Goal: Transaction & Acquisition: Purchase product/service

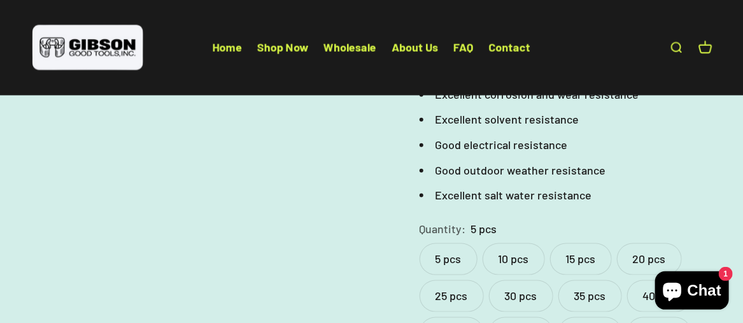
scroll to position [545, 0]
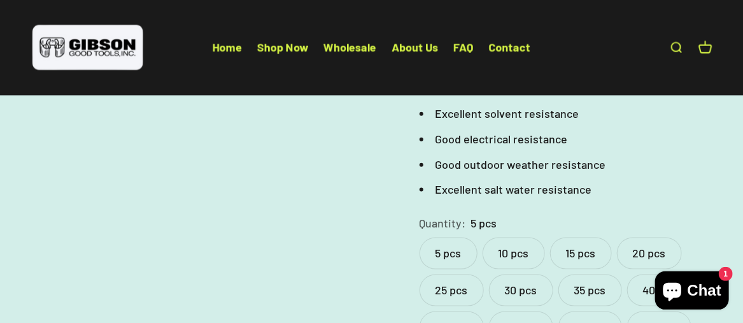
click at [507, 238] on label "10 pcs" at bounding box center [514, 254] width 62 height 32
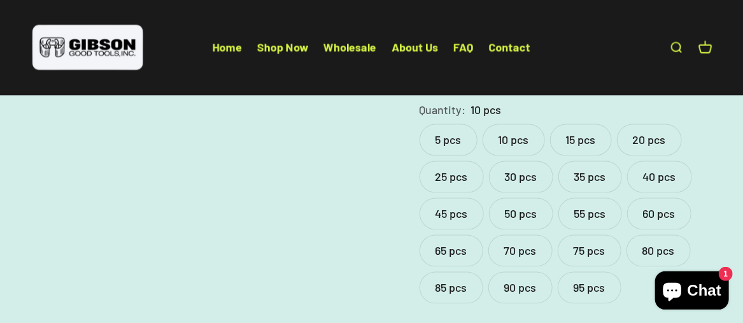
scroll to position [650, 0]
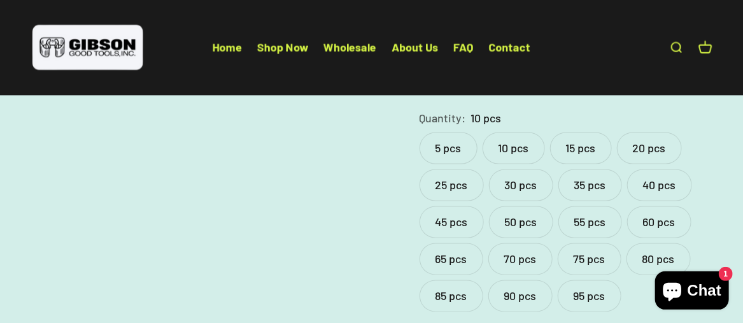
click at [651, 243] on label "80 pcs" at bounding box center [659, 259] width 64 height 32
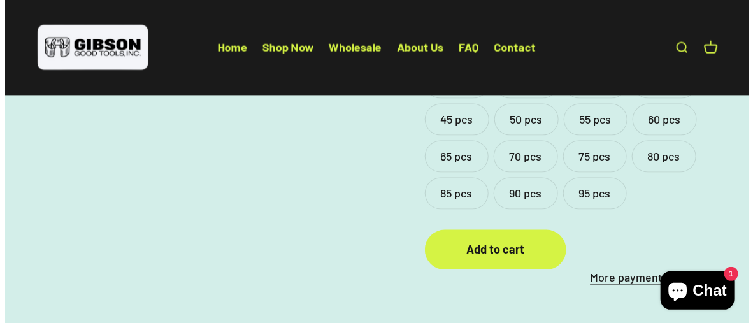
scroll to position [756, 0]
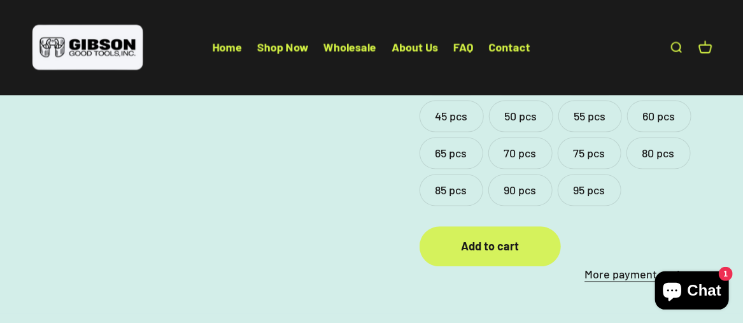
click at [479, 238] on div "Add to cart" at bounding box center [490, 247] width 90 height 18
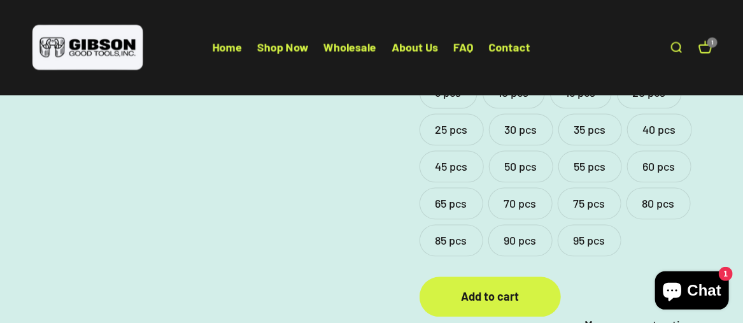
scroll to position [714, 0]
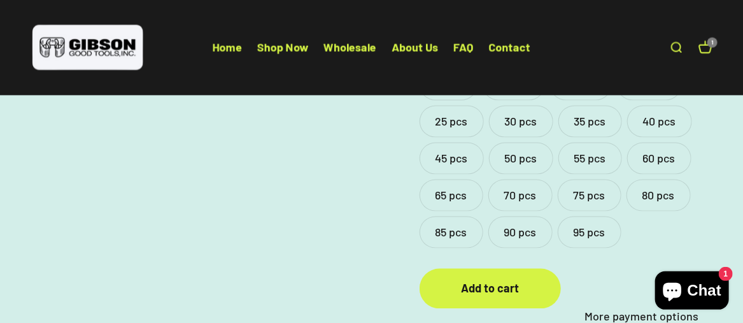
click at [646, 180] on label "80 pcs" at bounding box center [659, 196] width 64 height 32
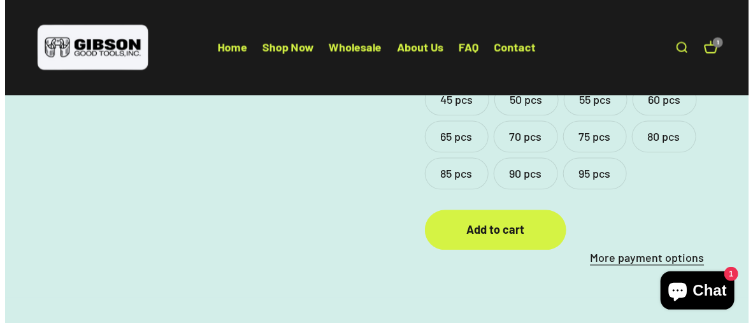
scroll to position [775, 0]
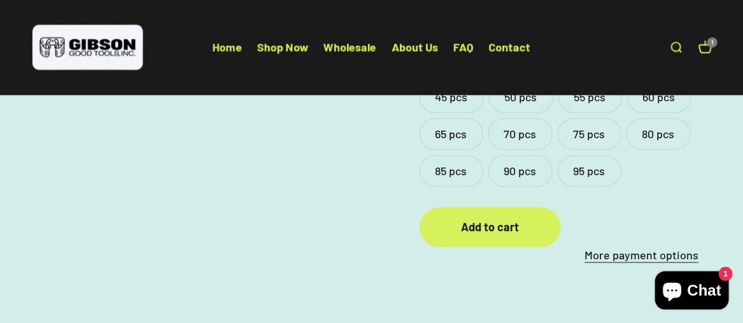
click at [501, 218] on div "Add to cart" at bounding box center [490, 227] width 90 height 18
